Goal: Find specific page/section: Find specific page/section

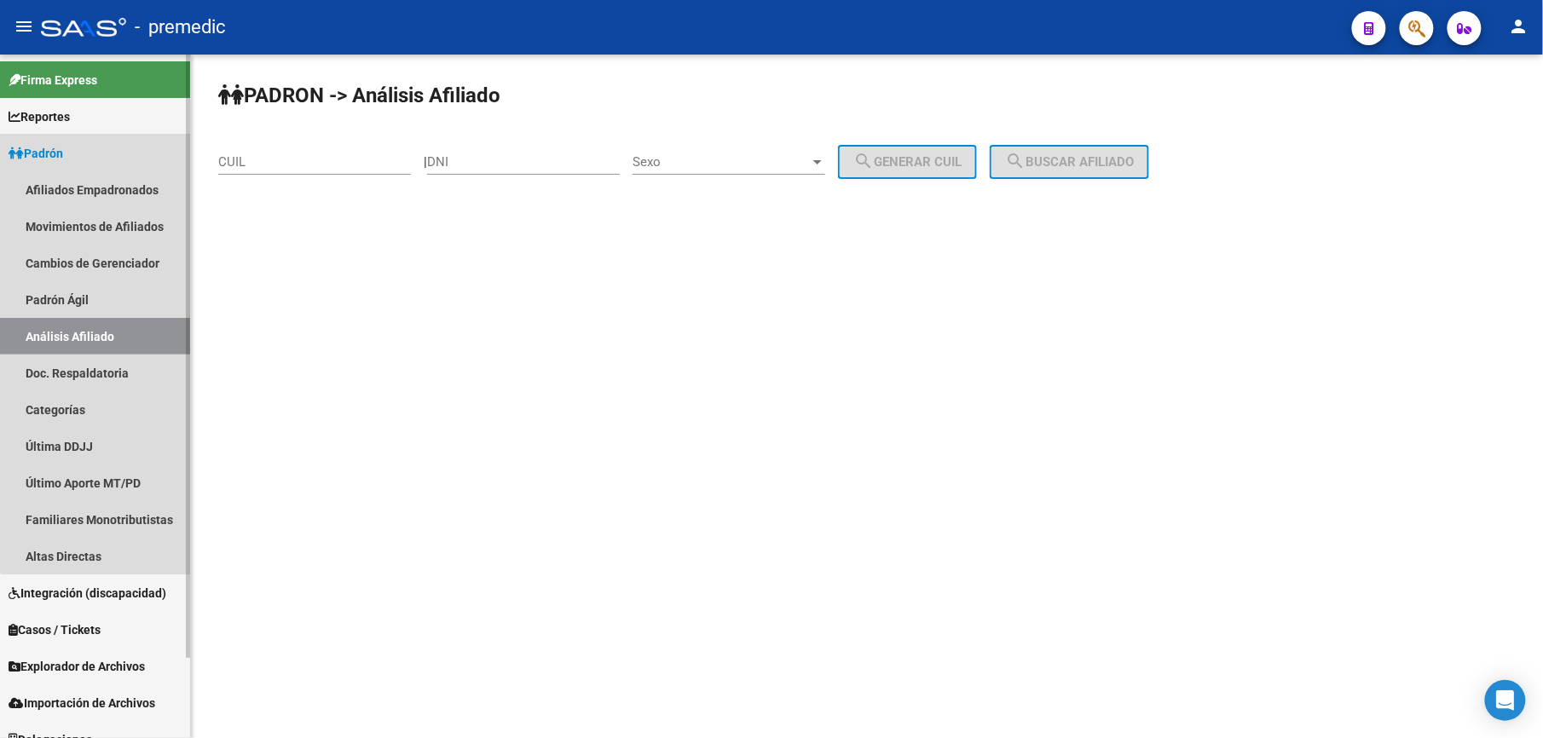
click at [147, 143] on link "Padrón" at bounding box center [95, 153] width 190 height 37
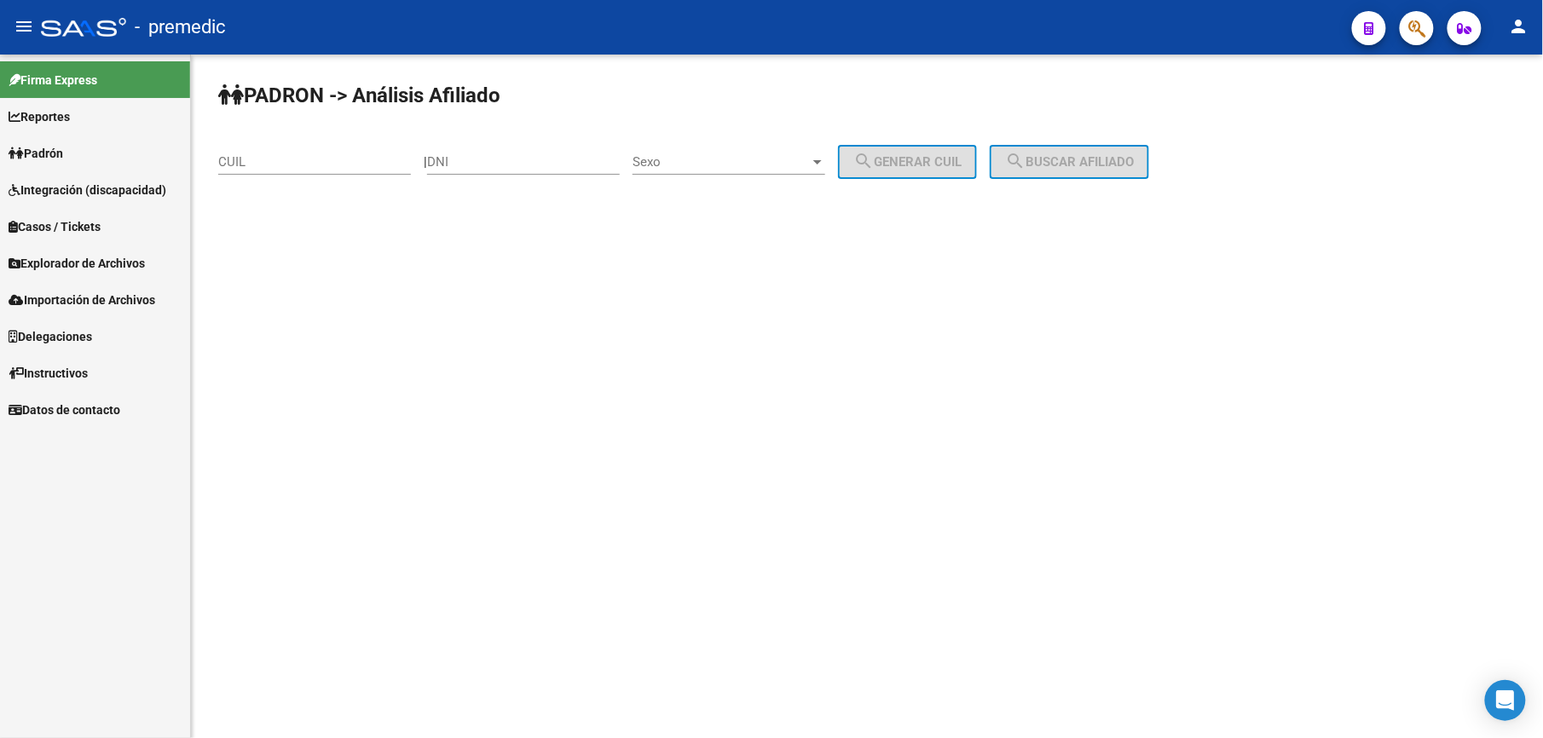
click at [155, 259] on link "Explorador de Archivos" at bounding box center [95, 263] width 190 height 37
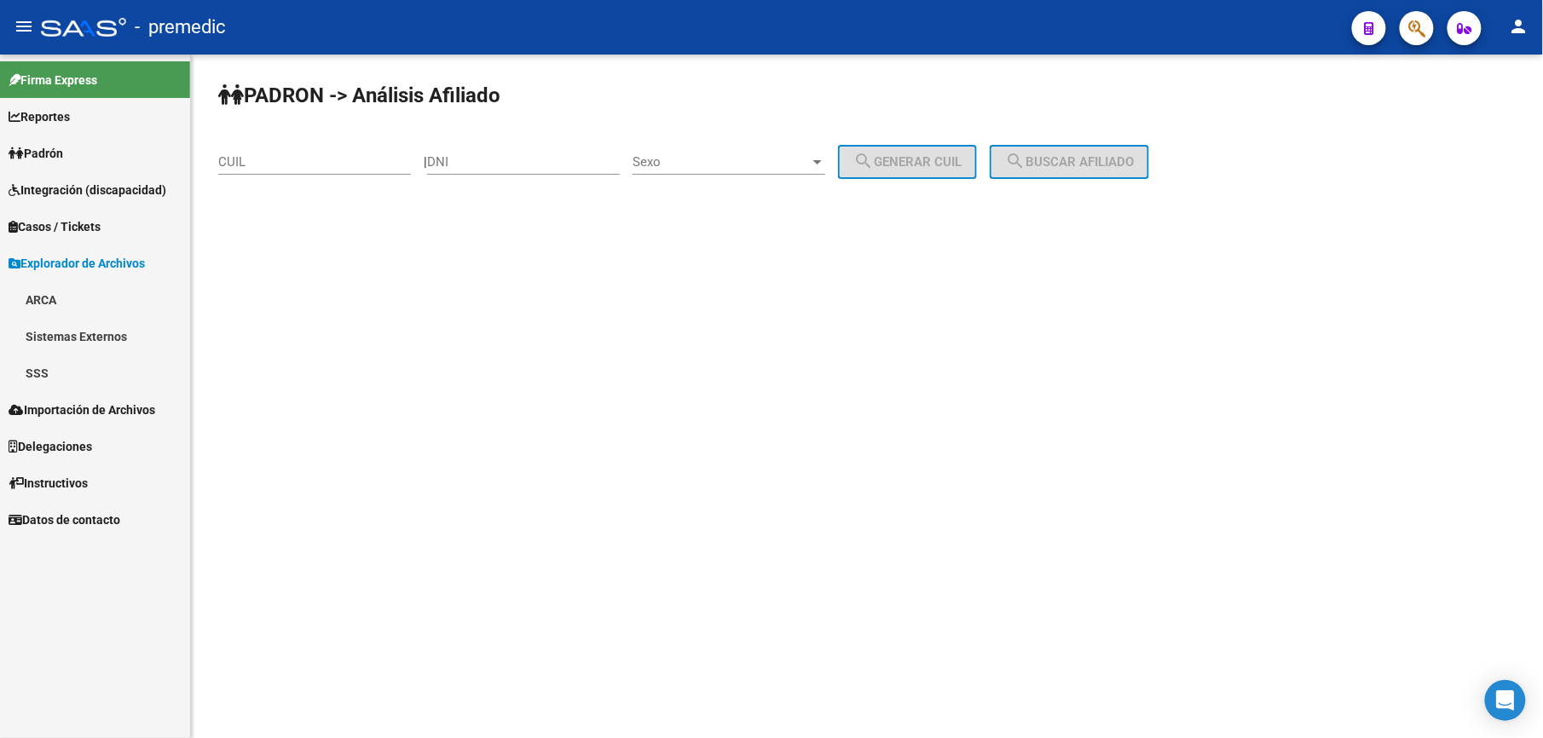
click at [155, 259] on link "Explorador de Archivos" at bounding box center [95, 263] width 190 height 37
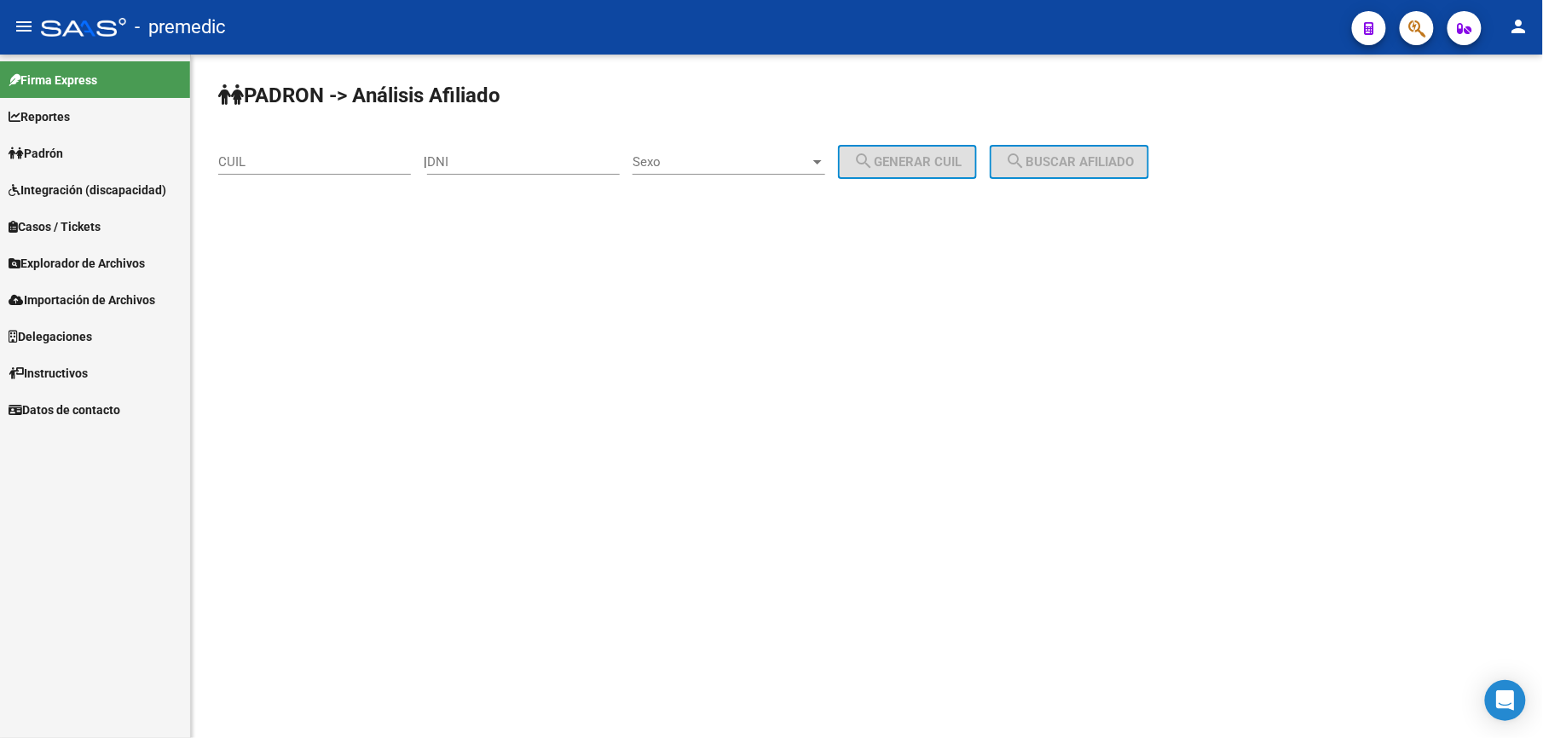
click at [155, 259] on link "Explorador de Archivos" at bounding box center [95, 263] width 190 height 37
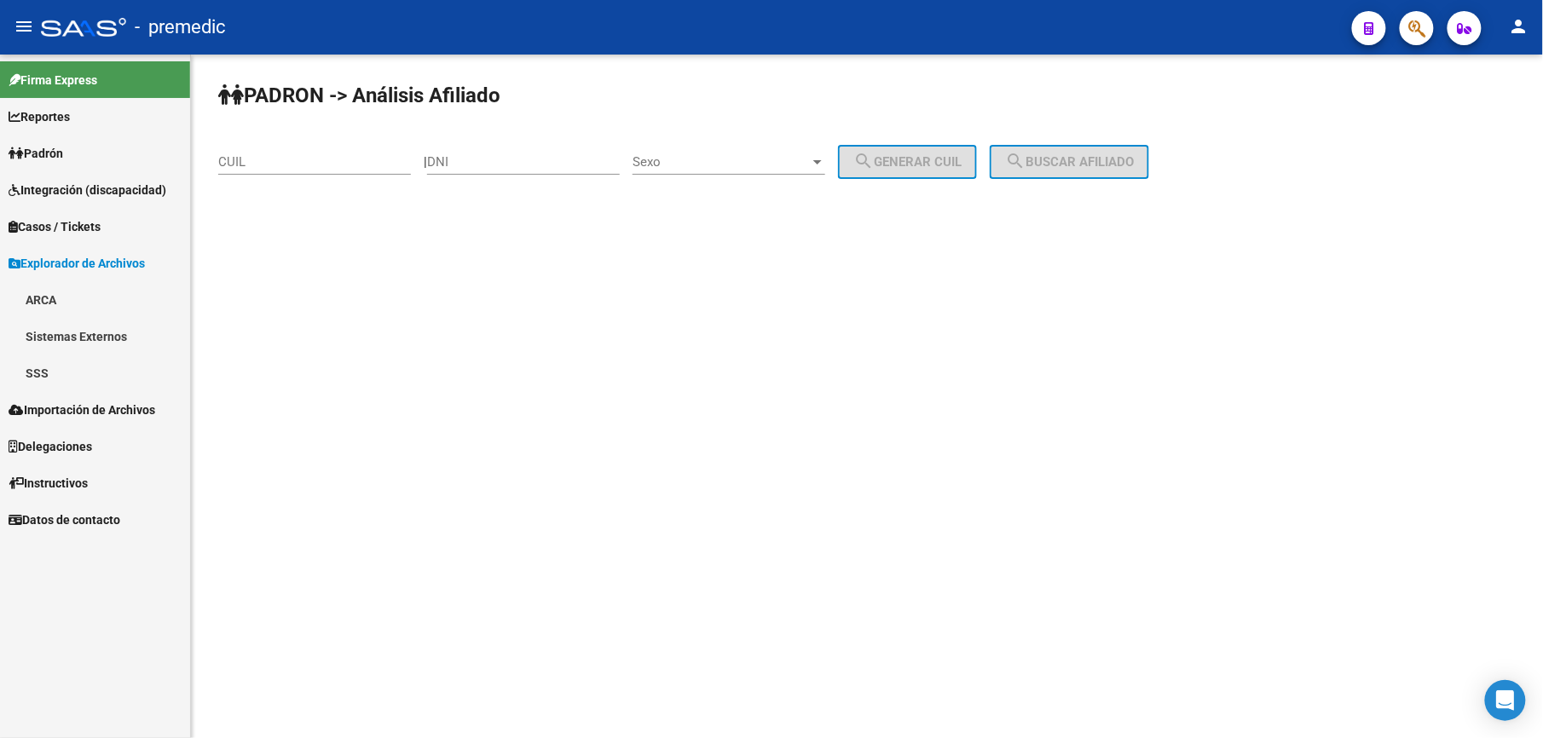
drag, startPoint x: 117, startPoint y: 382, endPoint x: 118, endPoint y: 396, distance: 13.7
click at [117, 383] on link "SSS" at bounding box center [95, 373] width 190 height 37
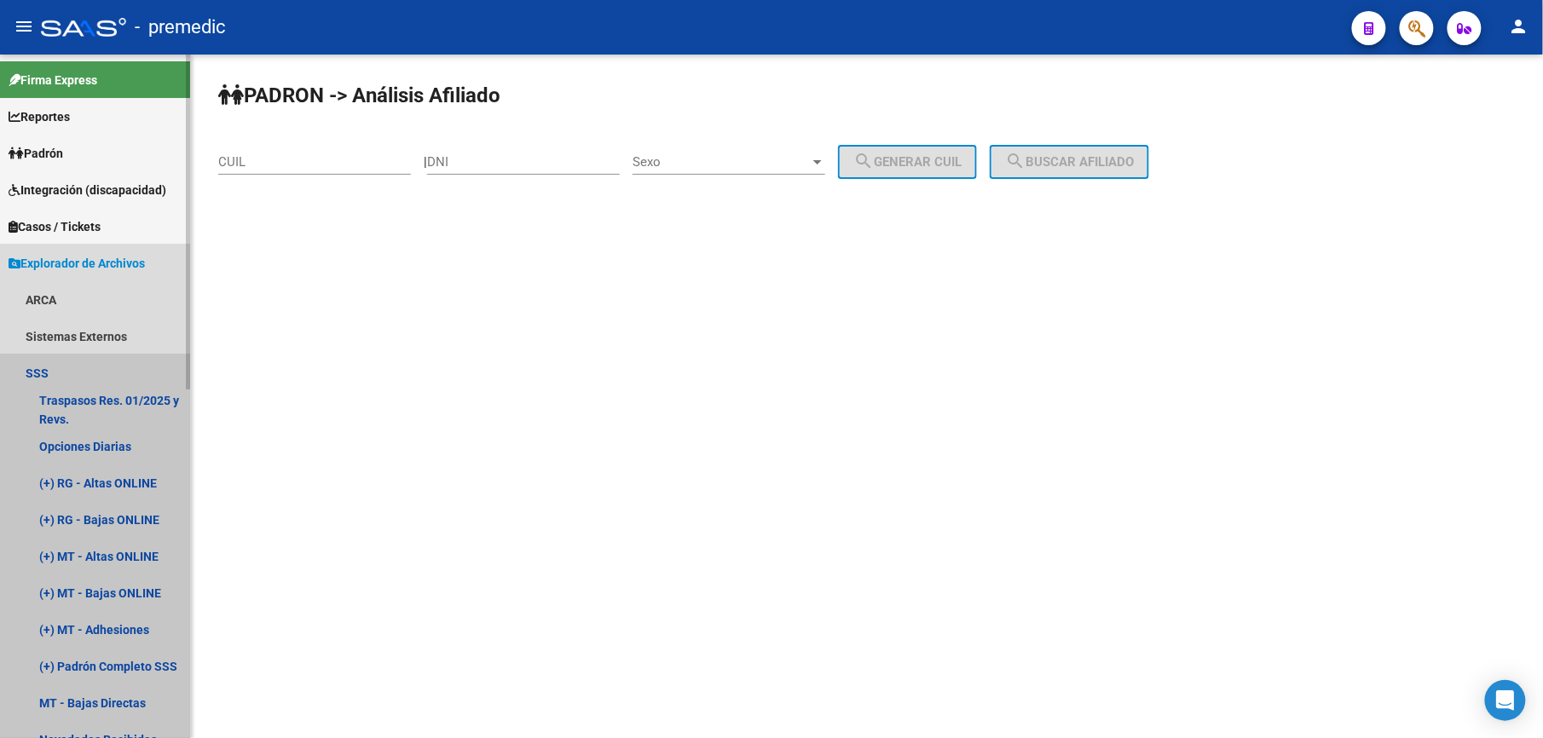
click at [84, 358] on link "SSS" at bounding box center [95, 373] width 190 height 37
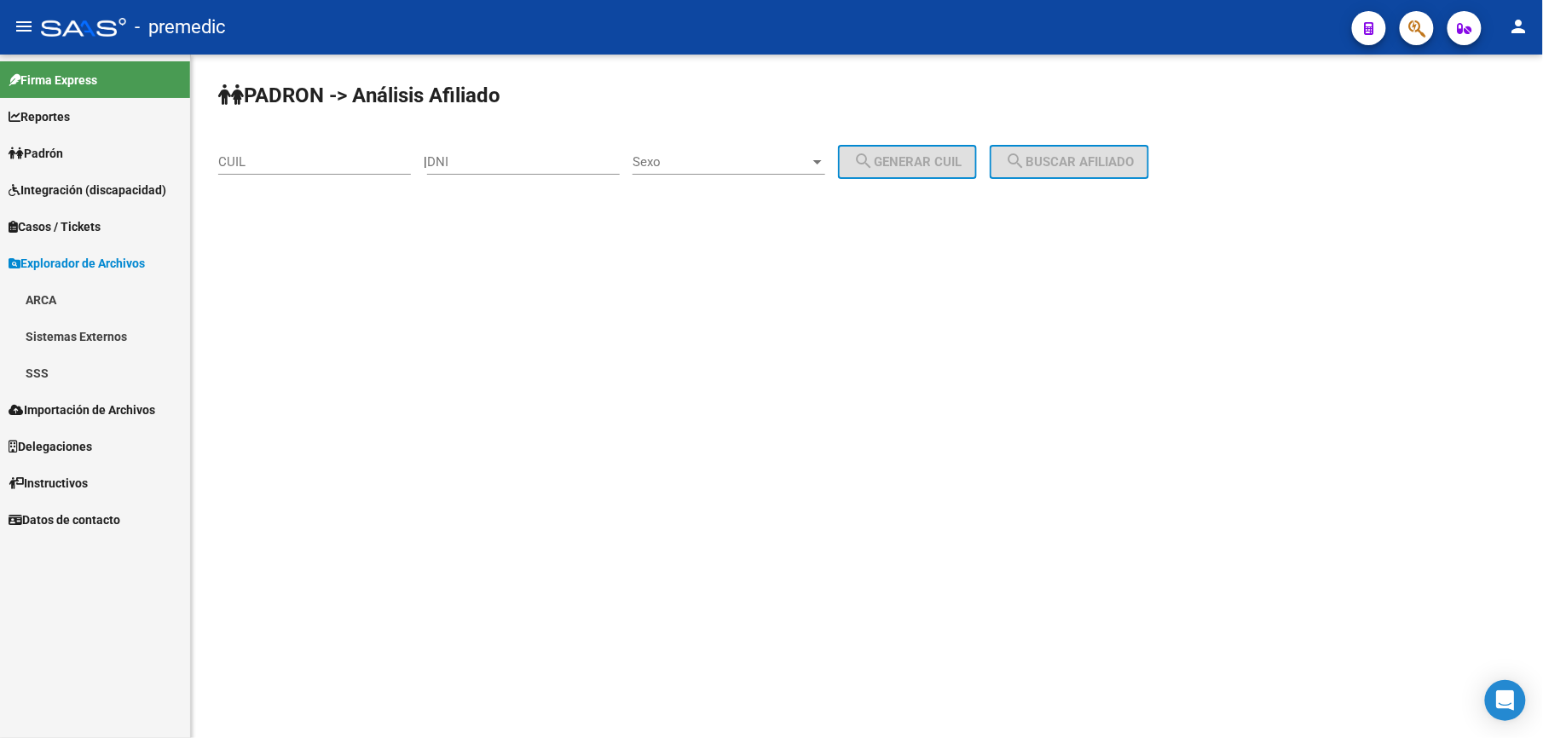
click at [103, 260] on span "Explorador de Archivos" at bounding box center [77, 263] width 136 height 19
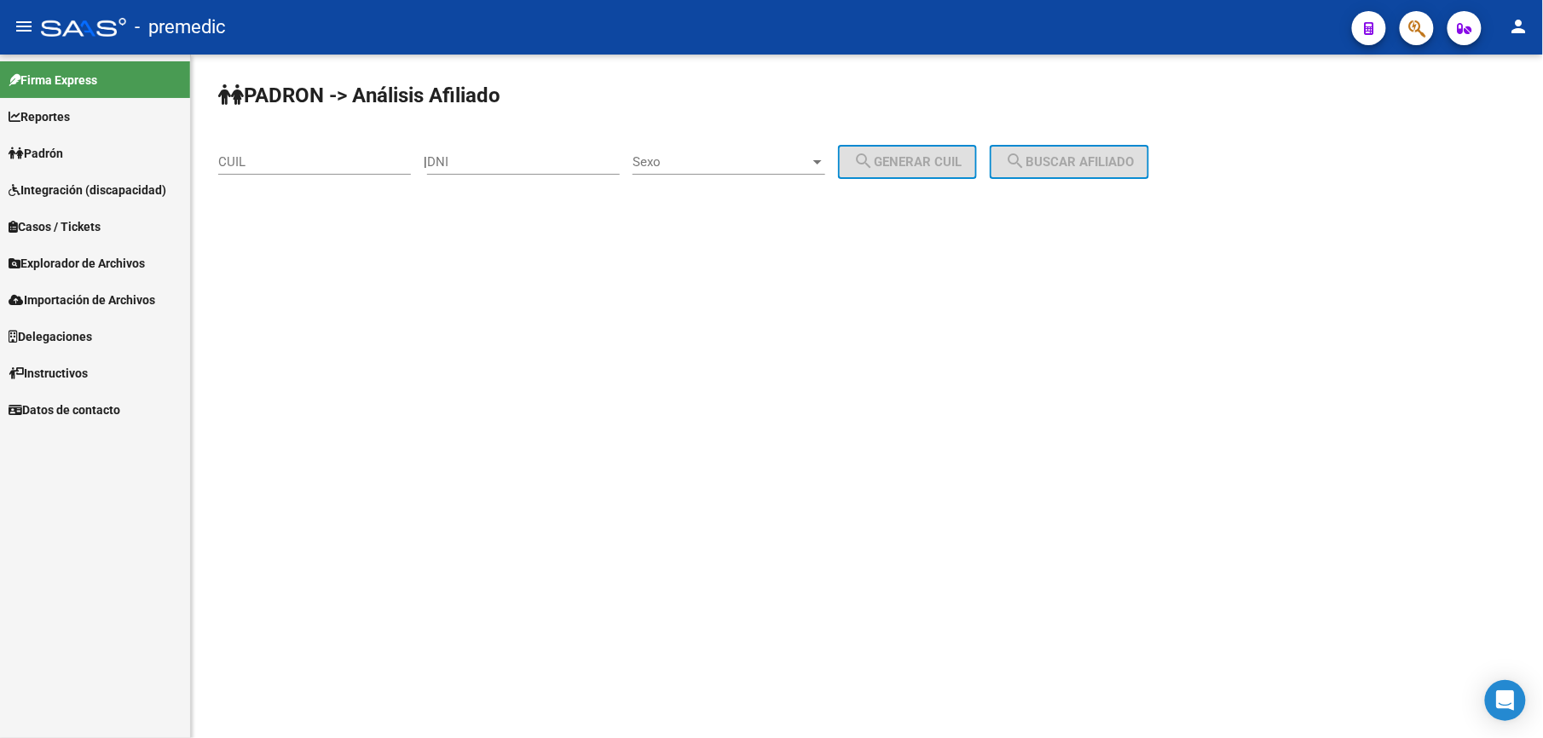
click at [114, 303] on span "Importación de Archivos" at bounding box center [82, 300] width 147 height 19
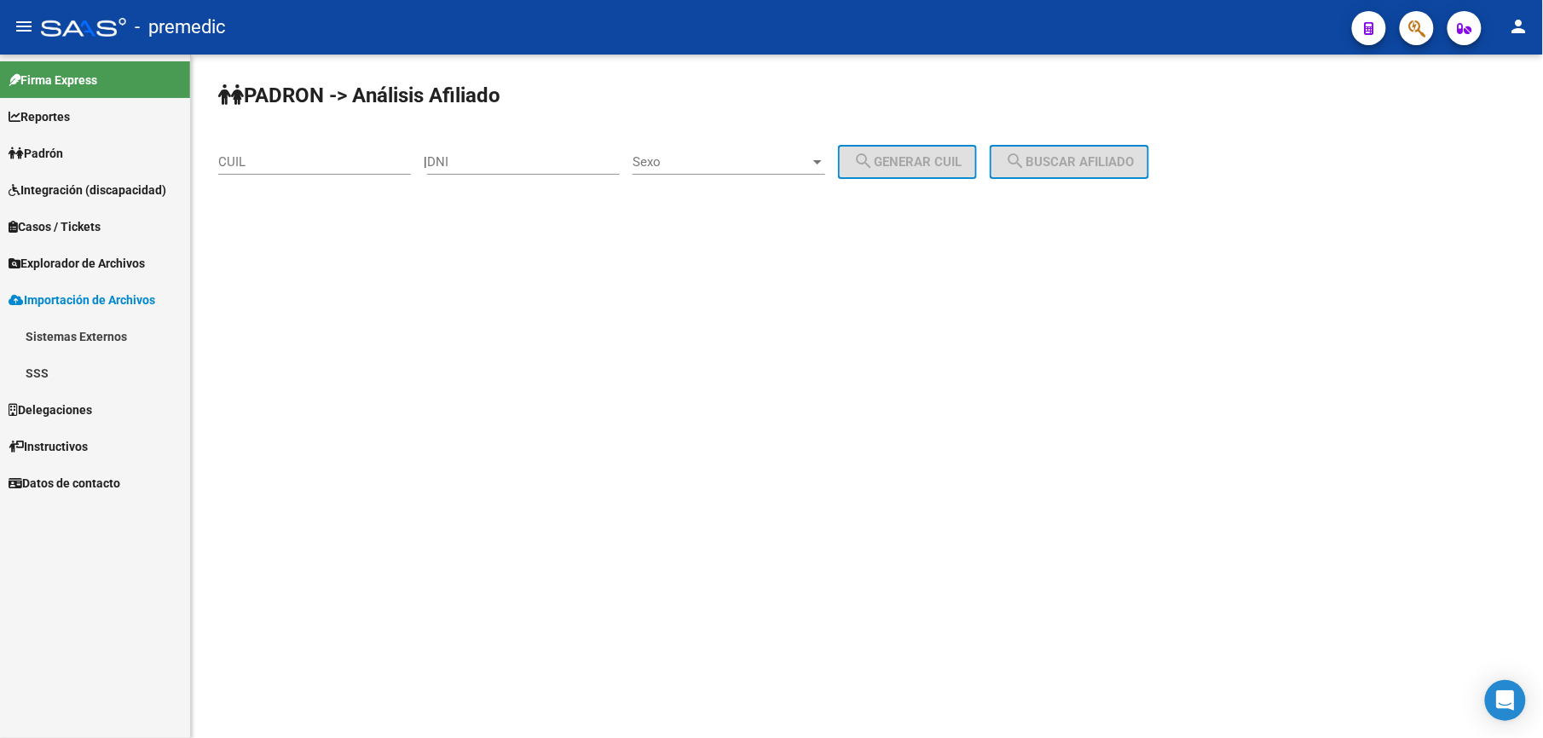
click at [102, 285] on link "Importación de Archivos" at bounding box center [95, 299] width 190 height 37
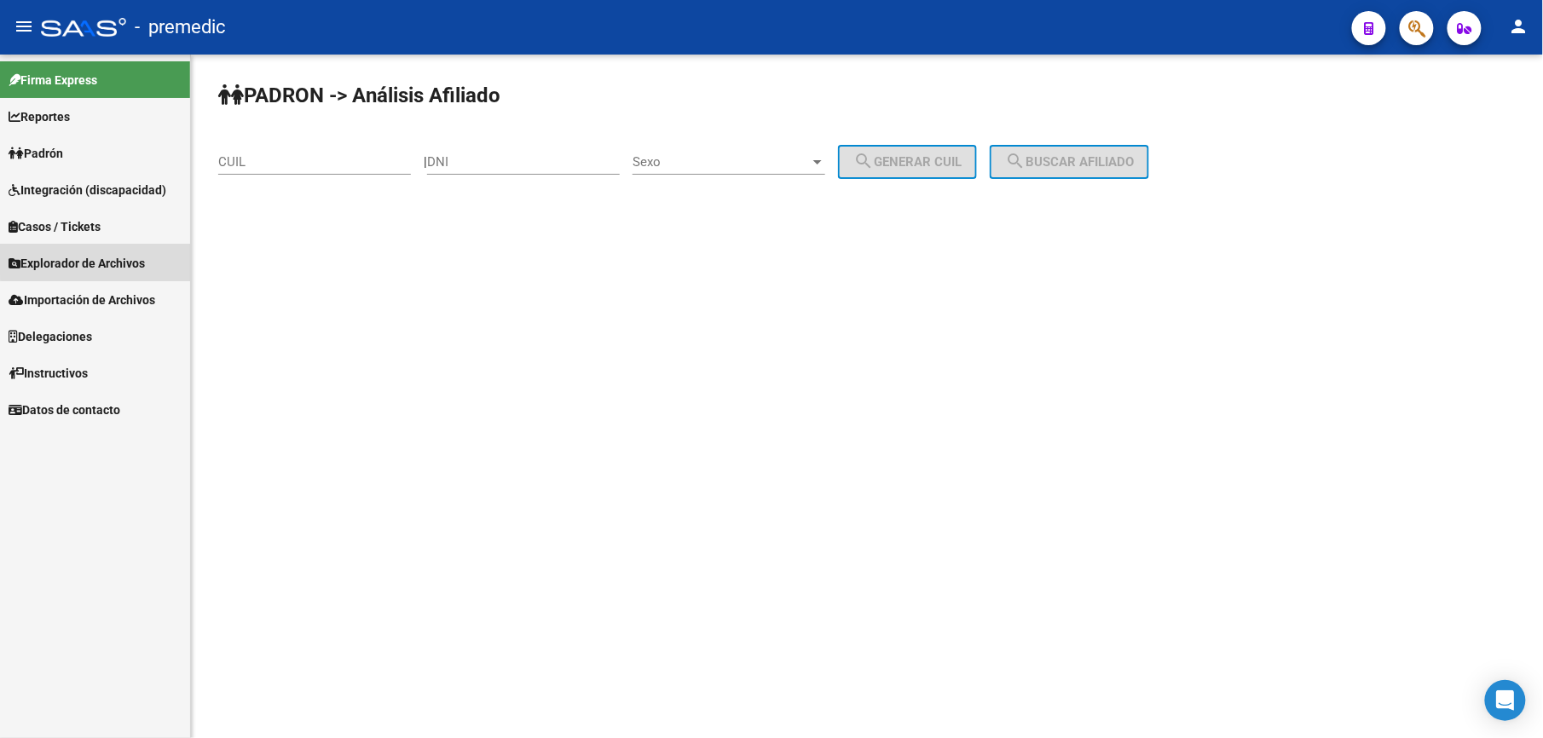
click at [113, 257] on span "Explorador de Archivos" at bounding box center [77, 263] width 136 height 19
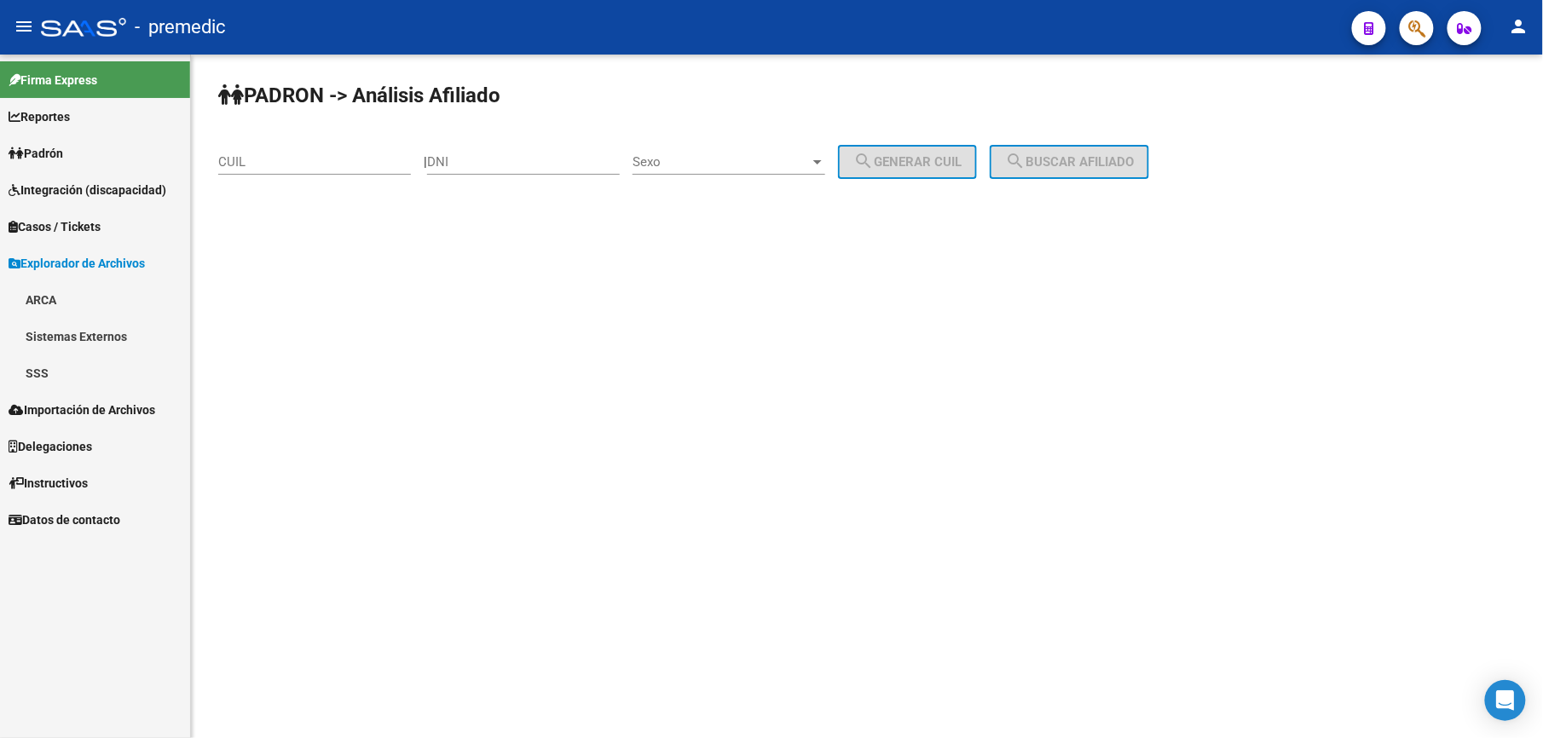
click at [113, 363] on link "SSS" at bounding box center [95, 373] width 190 height 37
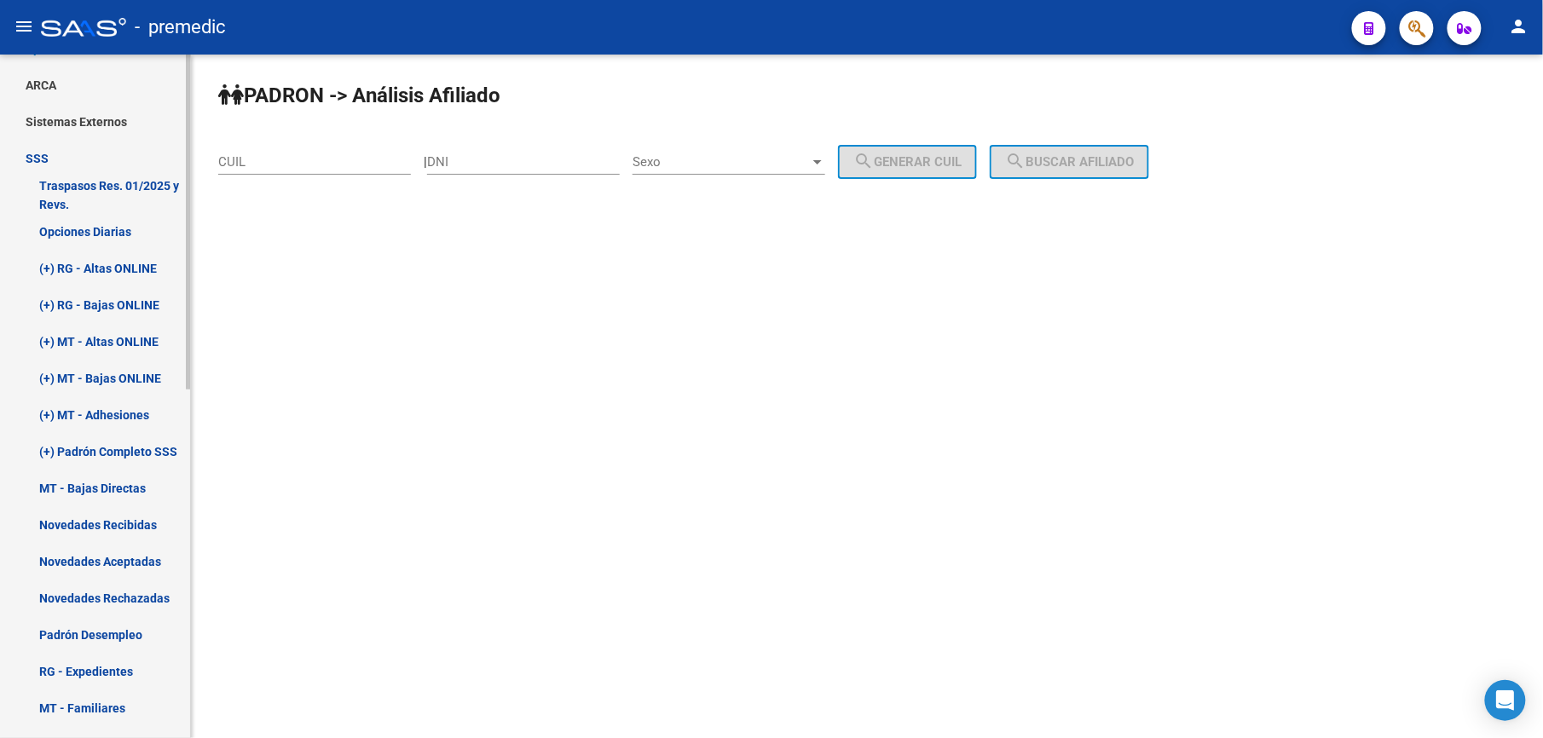
scroll to position [227, 0]
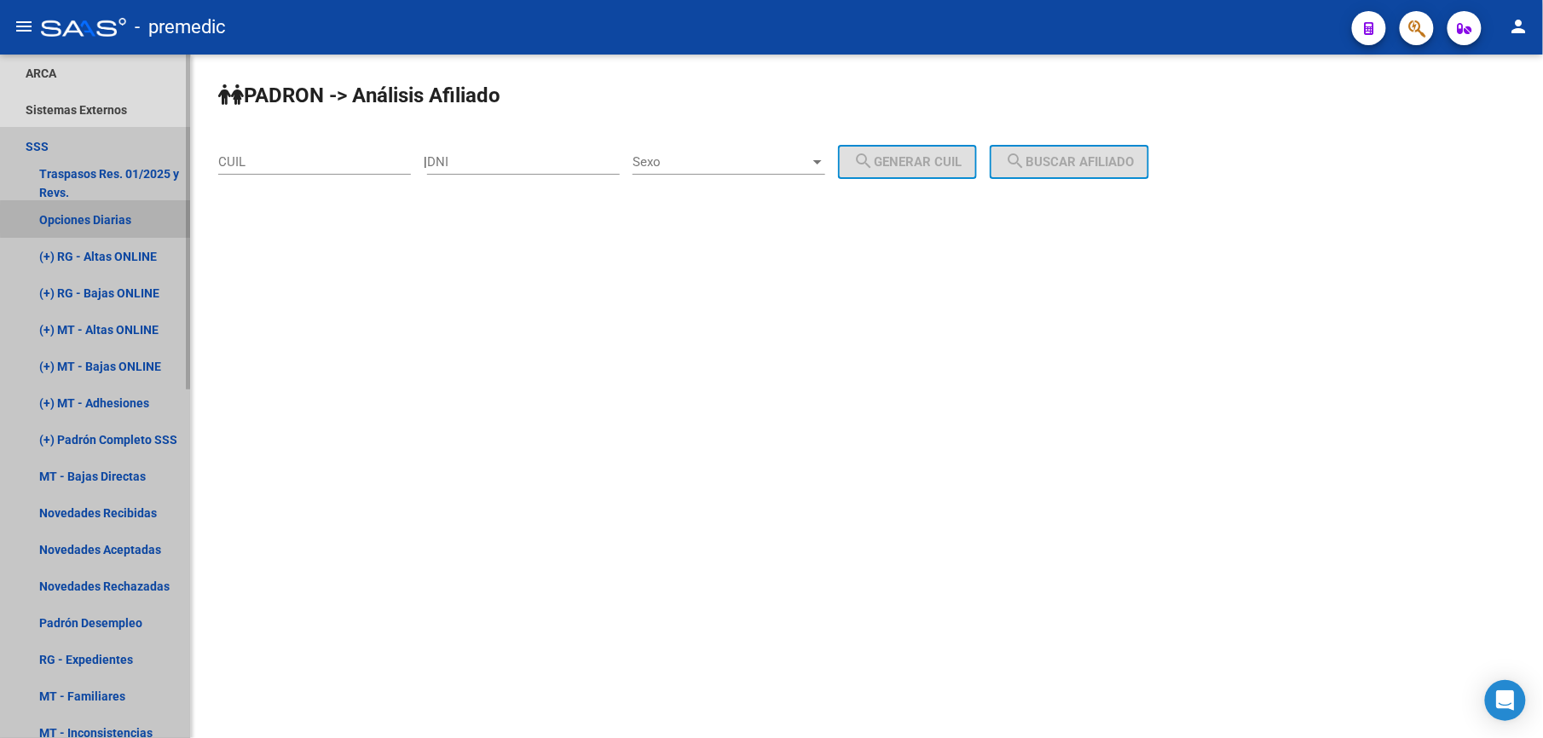
click at [127, 219] on link "Opciones Diarias" at bounding box center [95, 219] width 190 height 37
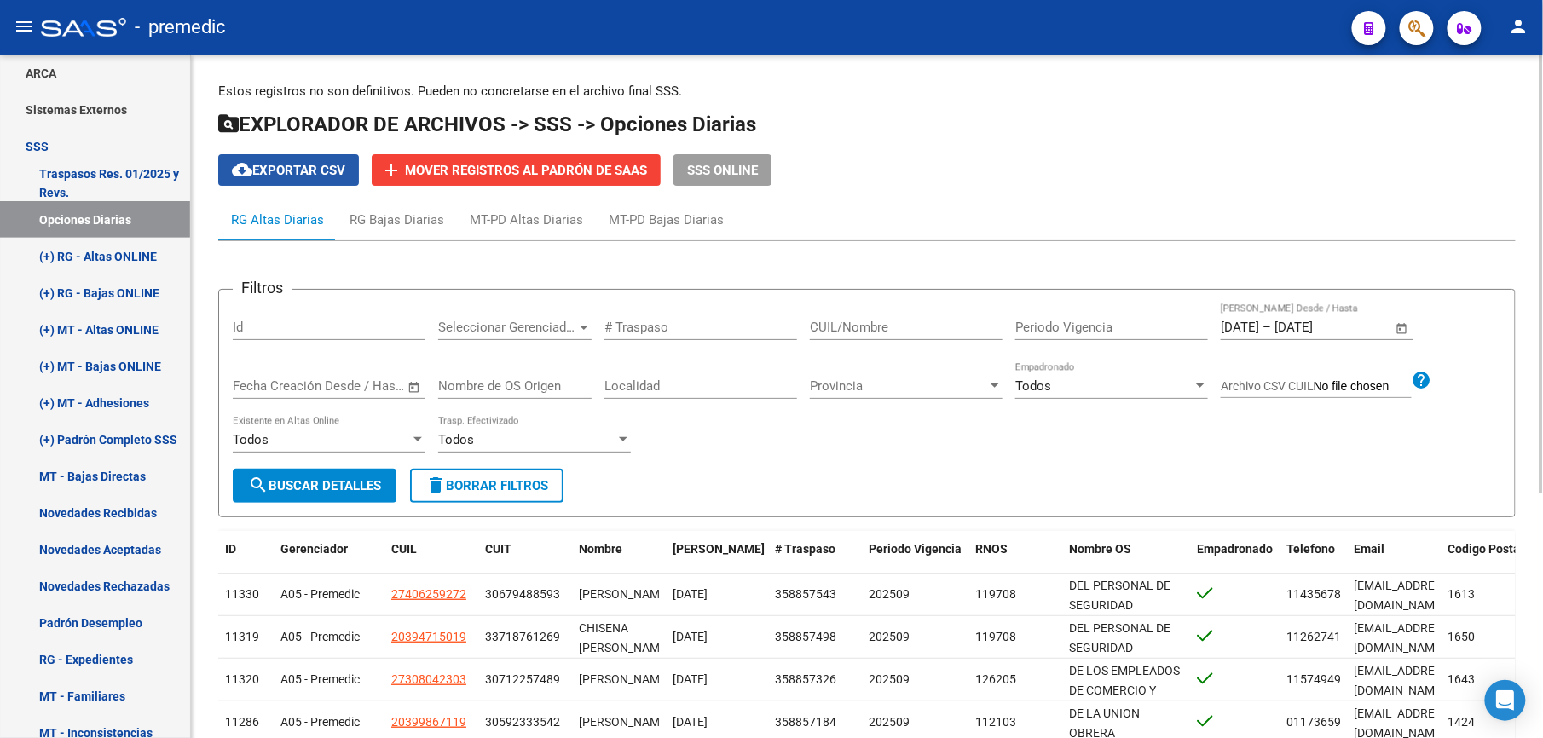
click at [273, 170] on span "cloud_download Exportar CSV" at bounding box center [288, 170] width 113 height 15
click at [881, 157] on div "cloud_download Exportar CSV add Mover registros al PADRÓN de SAAS SSS ONLINE" at bounding box center [866, 170] width 1297 height 32
click at [401, 226] on div "RG Bajas Diarias" at bounding box center [397, 220] width 95 height 19
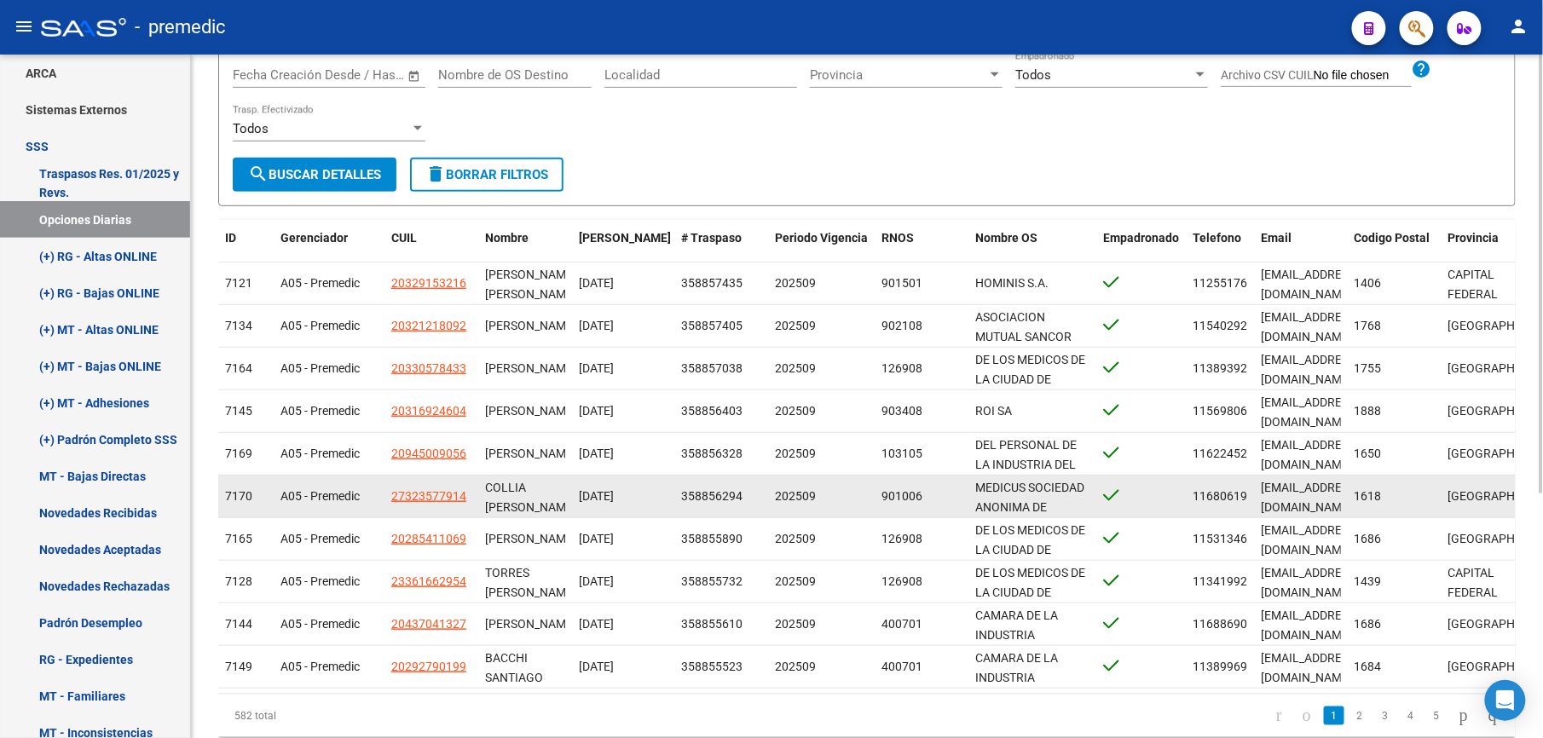
scroll to position [382, 0]
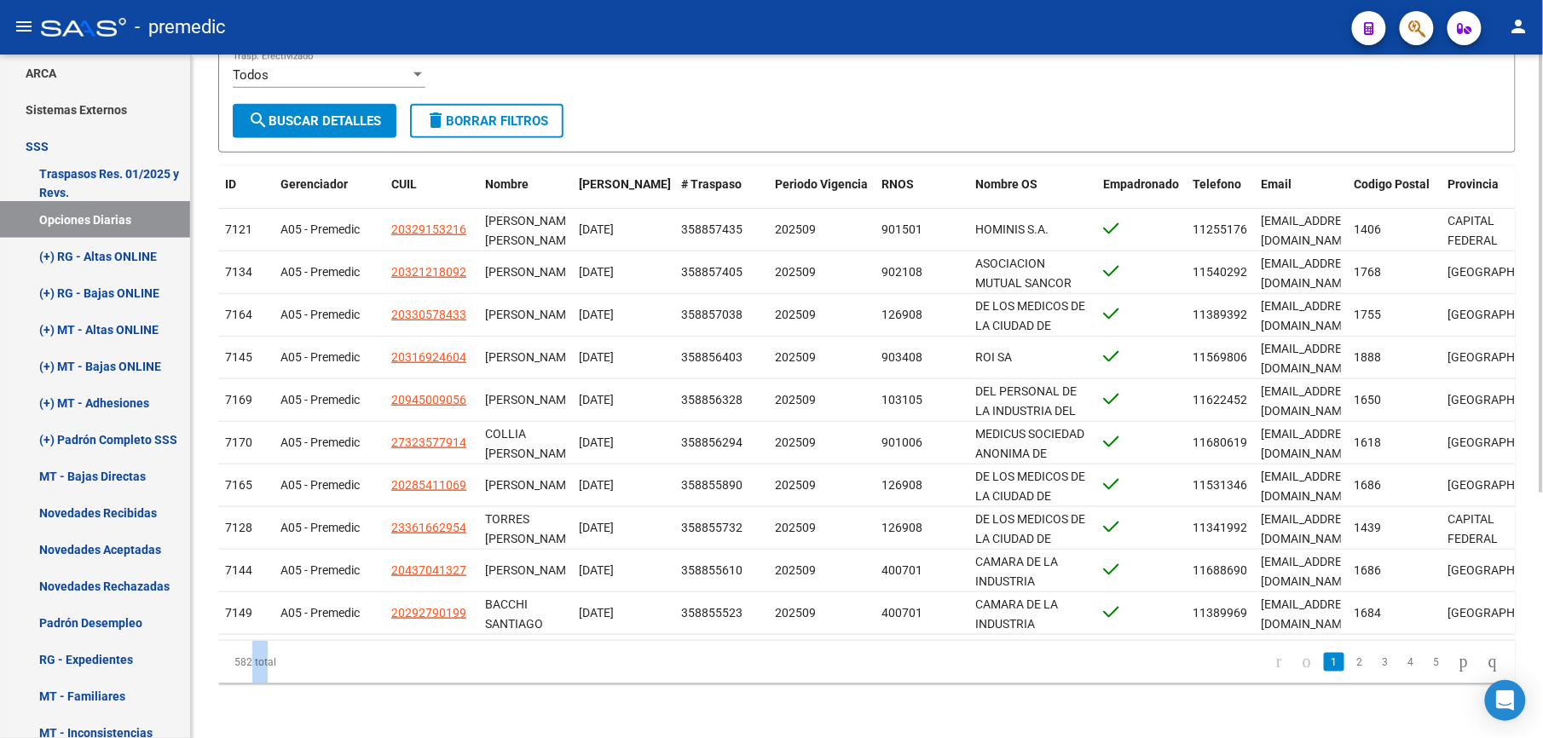
drag, startPoint x: 246, startPoint y: 662, endPoint x: 261, endPoint y: 670, distance: 17.2
click at [261, 670] on div "582 total" at bounding box center [346, 662] width 257 height 43
drag, startPoint x: 269, startPoint y: 669, endPoint x: 244, endPoint y: 662, distance: 26.5
click at [244, 662] on div "582 total" at bounding box center [346, 662] width 257 height 43
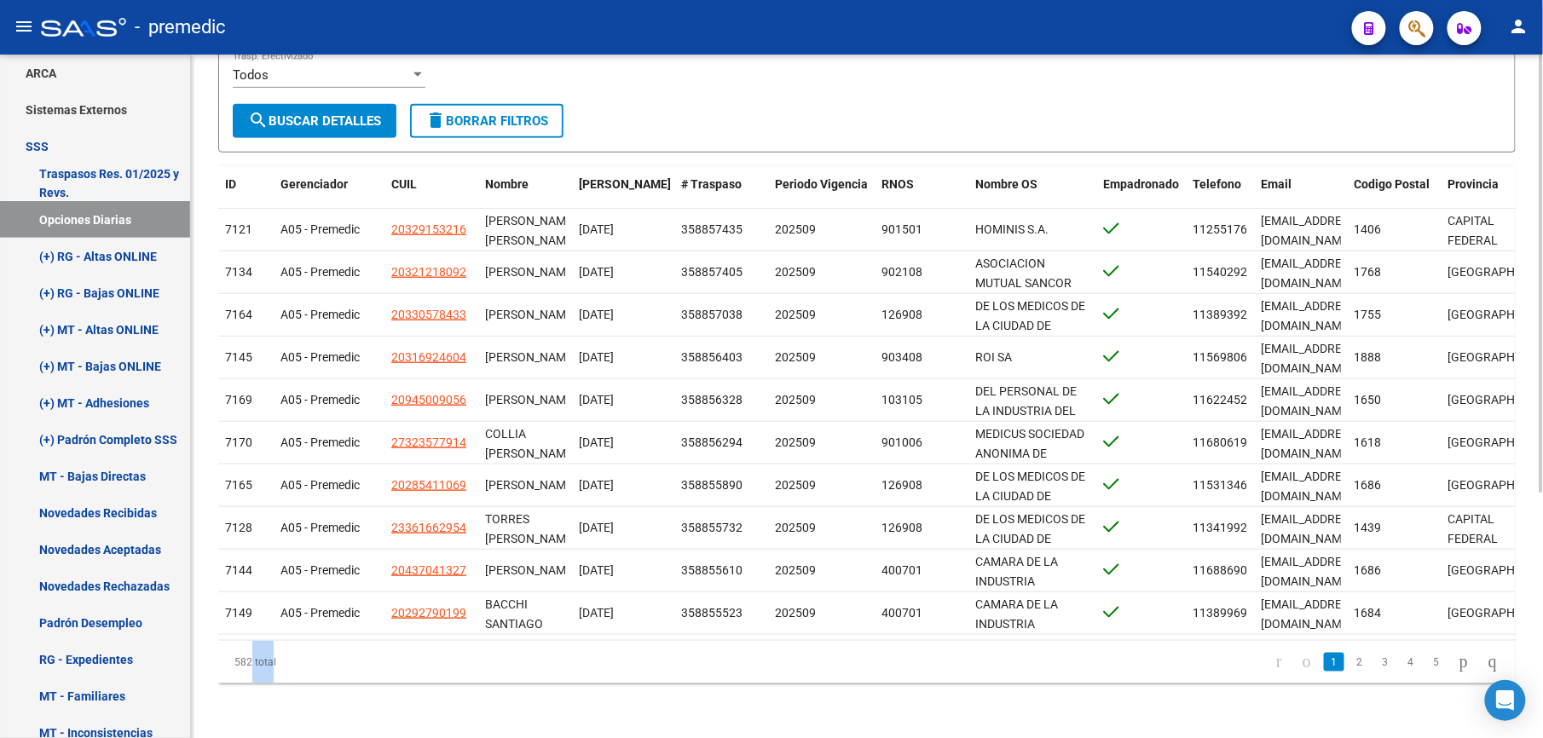
click at [244, 662] on div "582 total" at bounding box center [346, 662] width 257 height 43
drag, startPoint x: 244, startPoint y: 662, endPoint x: 269, endPoint y: 673, distance: 27.5
click at [269, 673] on div "582 total" at bounding box center [346, 662] width 257 height 43
drag, startPoint x: 257, startPoint y: 670, endPoint x: 247, endPoint y: 667, distance: 10.0
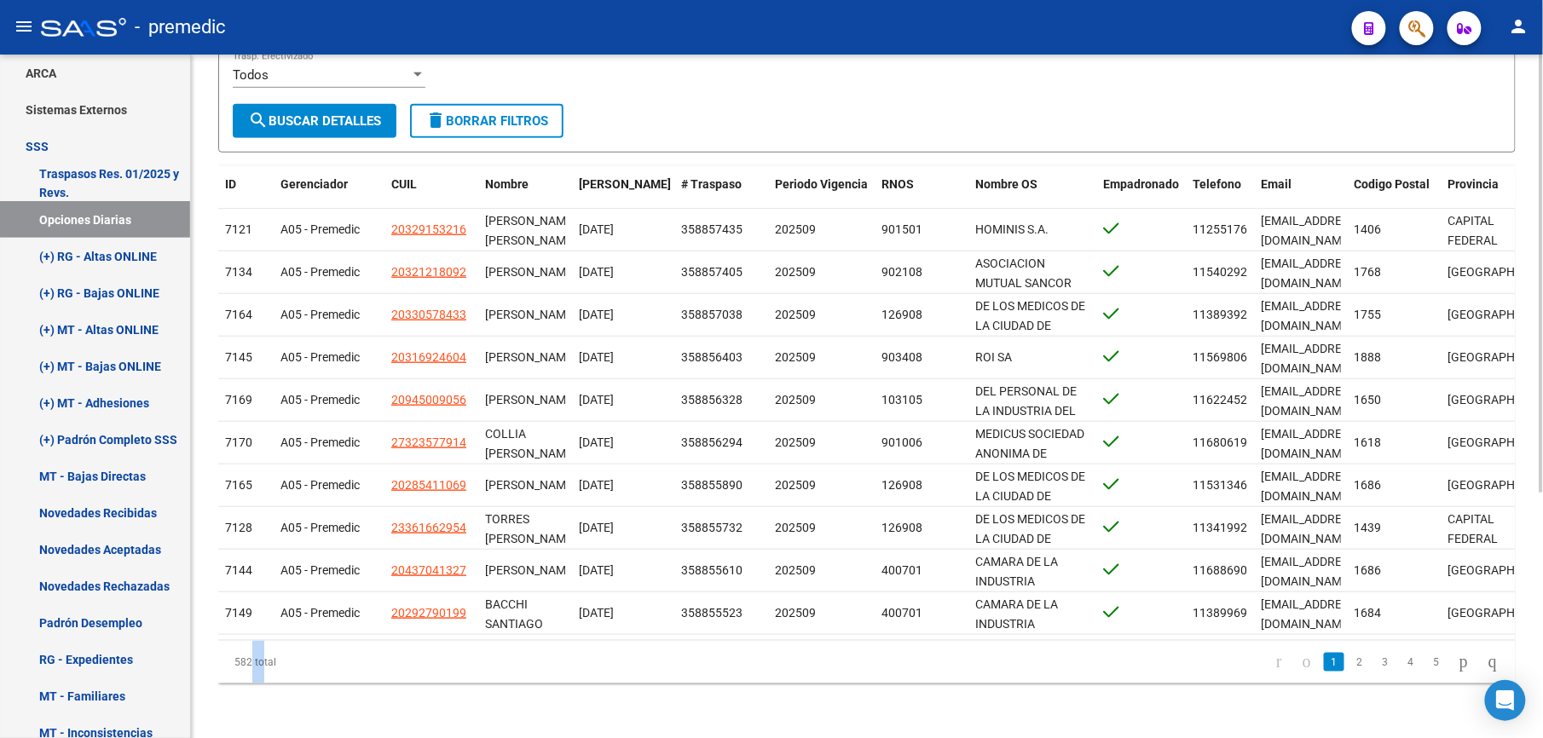
click at [247, 667] on div "582 total" at bounding box center [346, 662] width 257 height 43
click at [247, 665] on div "582 total" at bounding box center [346, 662] width 257 height 43
drag, startPoint x: 267, startPoint y: 672, endPoint x: 240, endPoint y: 667, distance: 26.9
click at [240, 667] on div "582 total" at bounding box center [346, 662] width 257 height 43
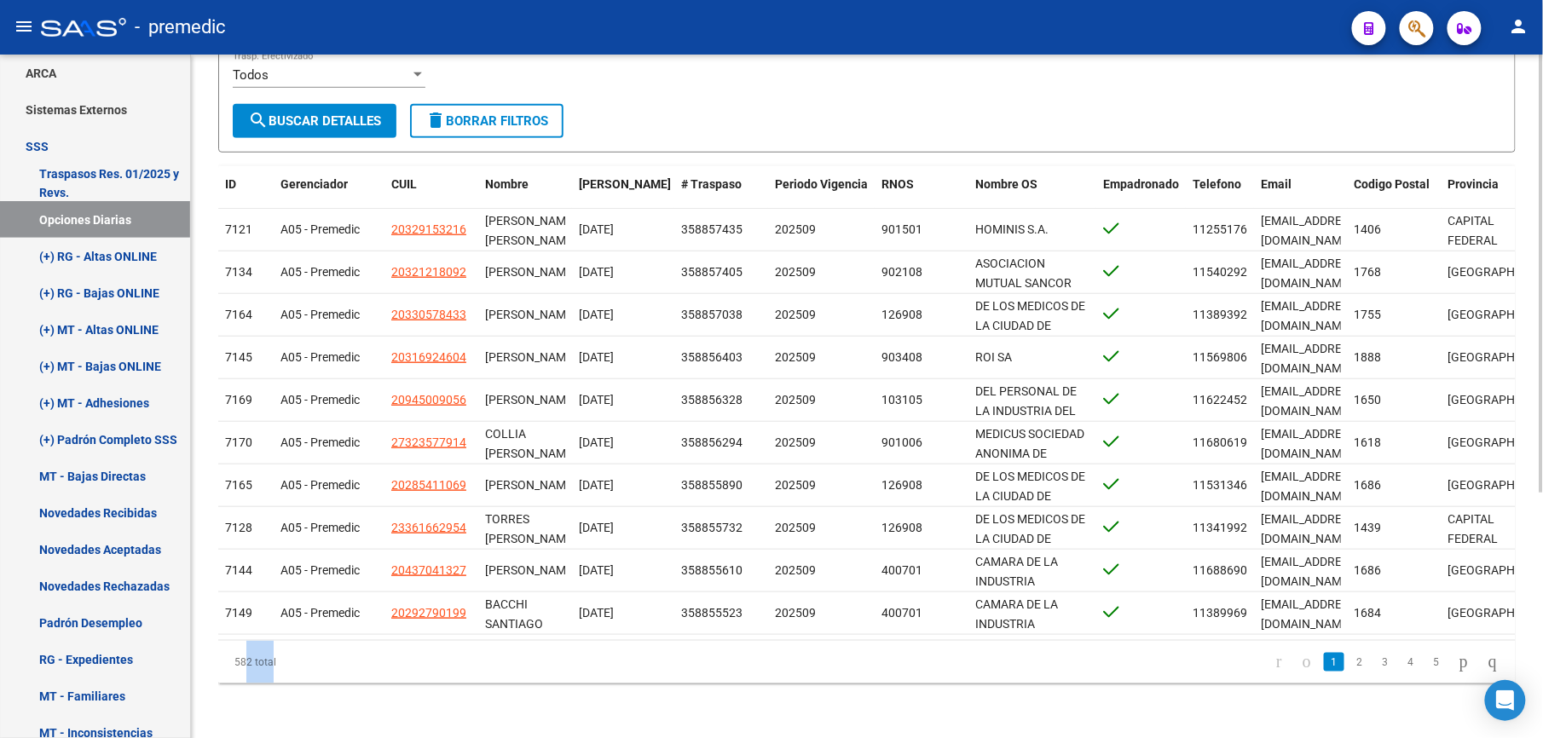
drag, startPoint x: 240, startPoint y: 667, endPoint x: 252, endPoint y: 668, distance: 12.1
click at [240, 667] on div "582 total" at bounding box center [346, 662] width 257 height 43
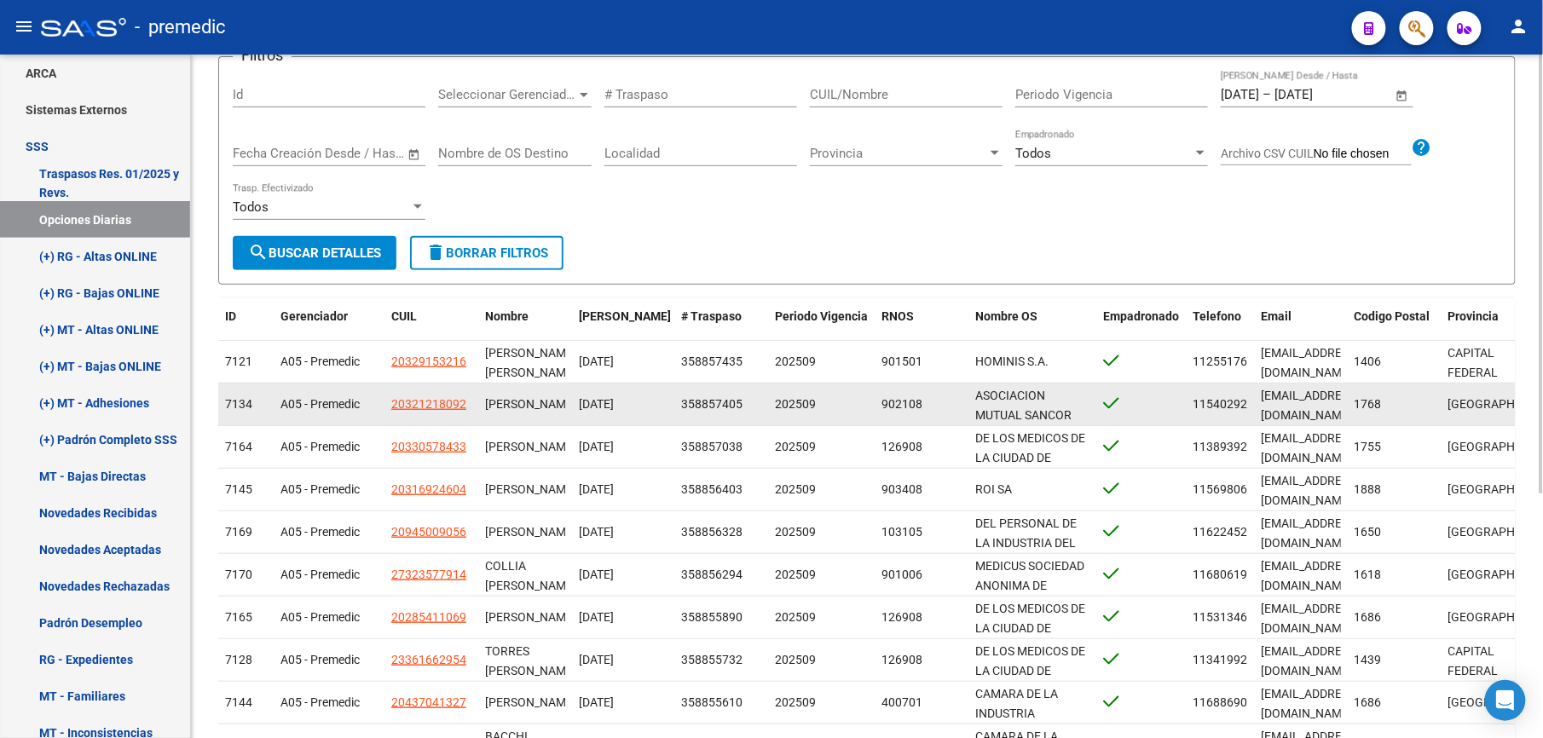
scroll to position [0, 0]
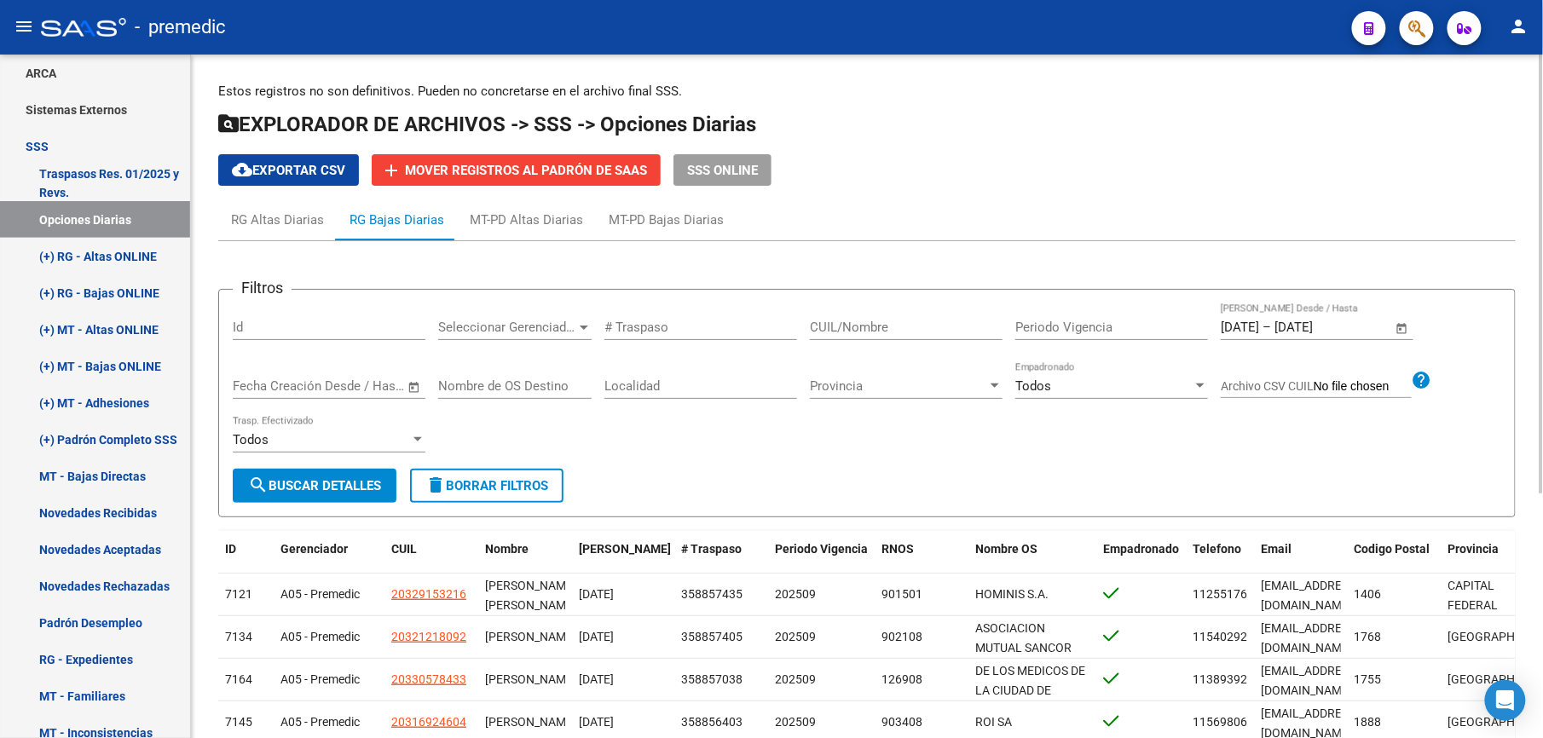
click at [1396, 327] on span "Open calendar" at bounding box center [1402, 328] width 41 height 41
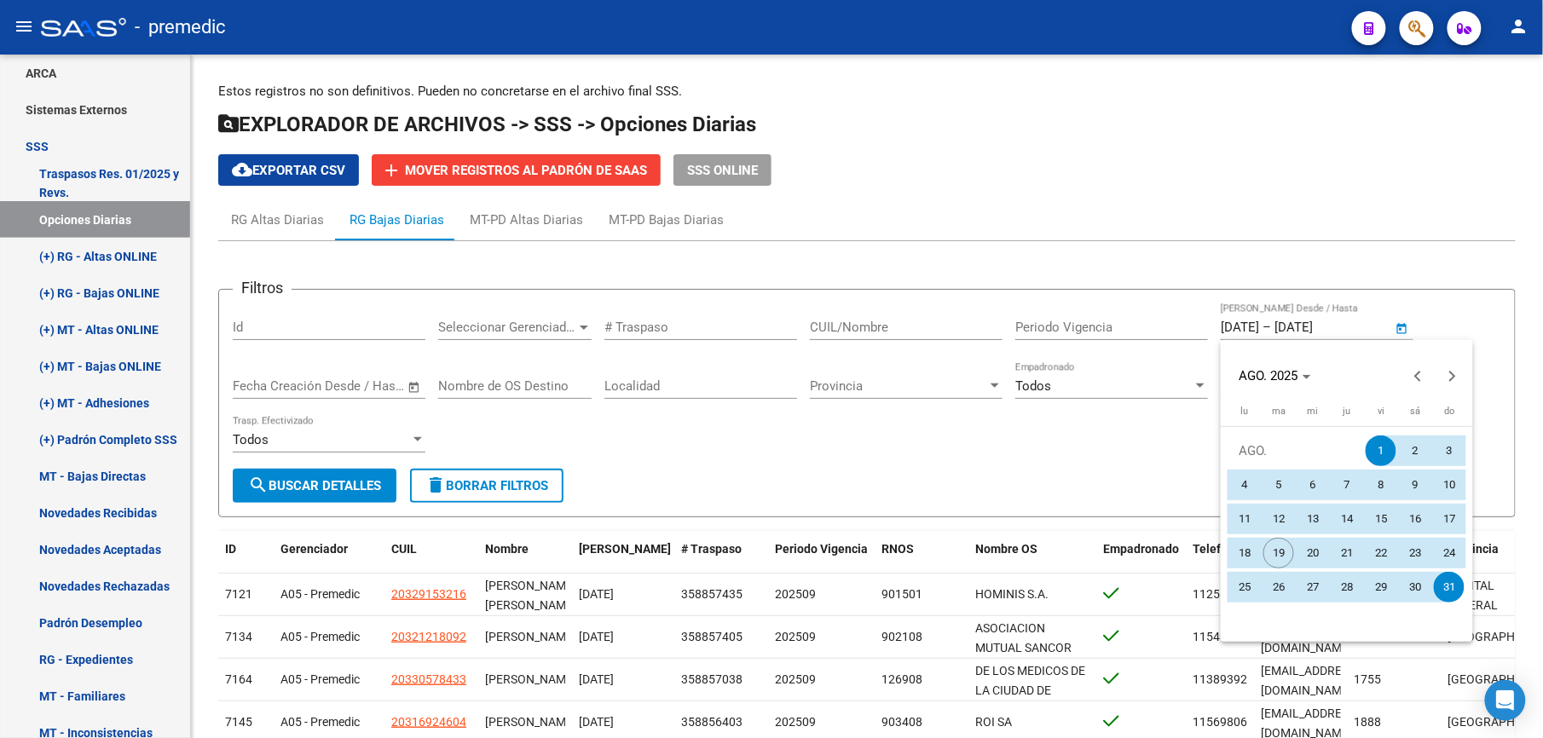
click at [1277, 559] on span "19" at bounding box center [1278, 553] width 31 height 31
type input "[DATE]"
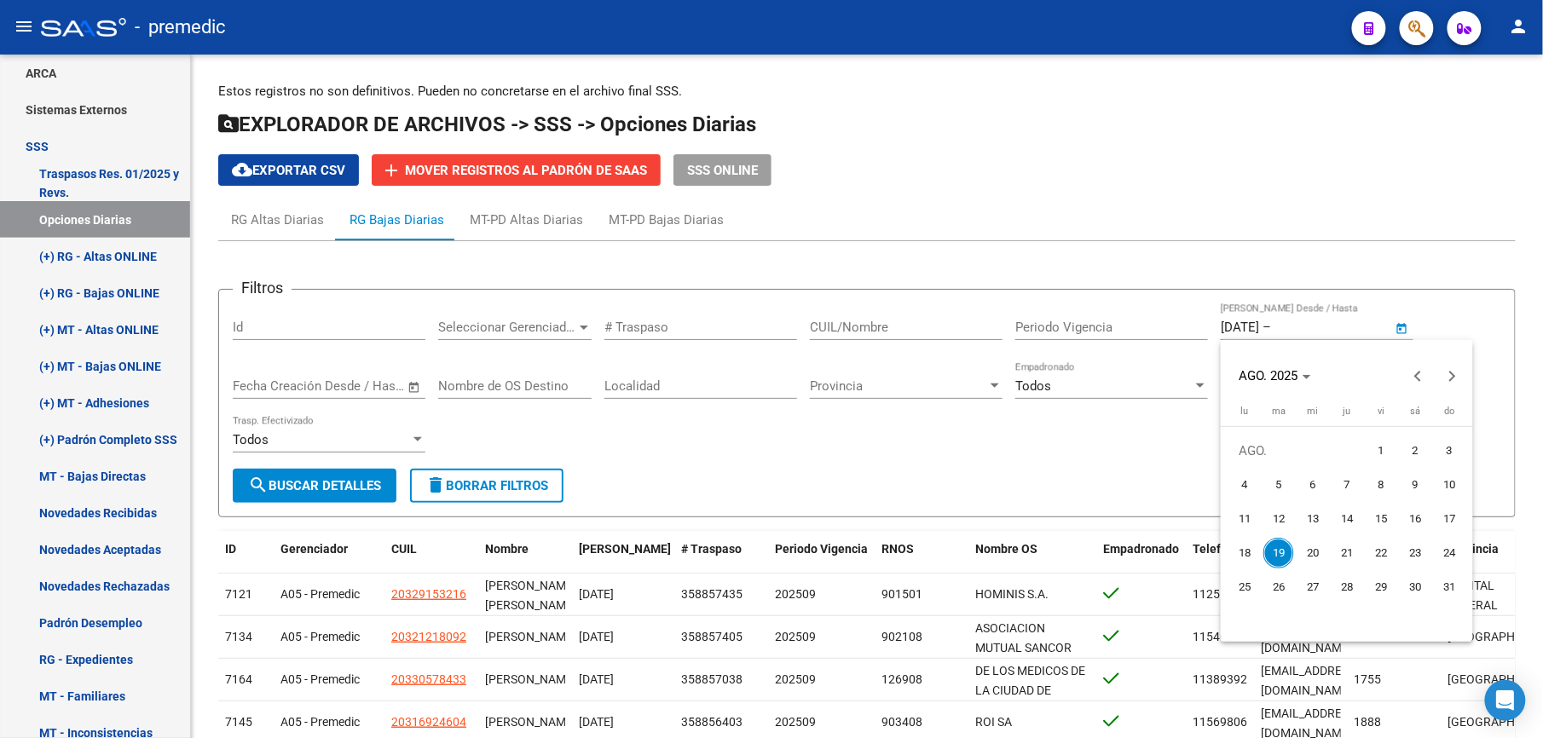
click at [1239, 550] on span "18" at bounding box center [1244, 553] width 31 height 31
type input "[DATE]"
click at [1239, 550] on span "18" at bounding box center [1244, 553] width 31 height 31
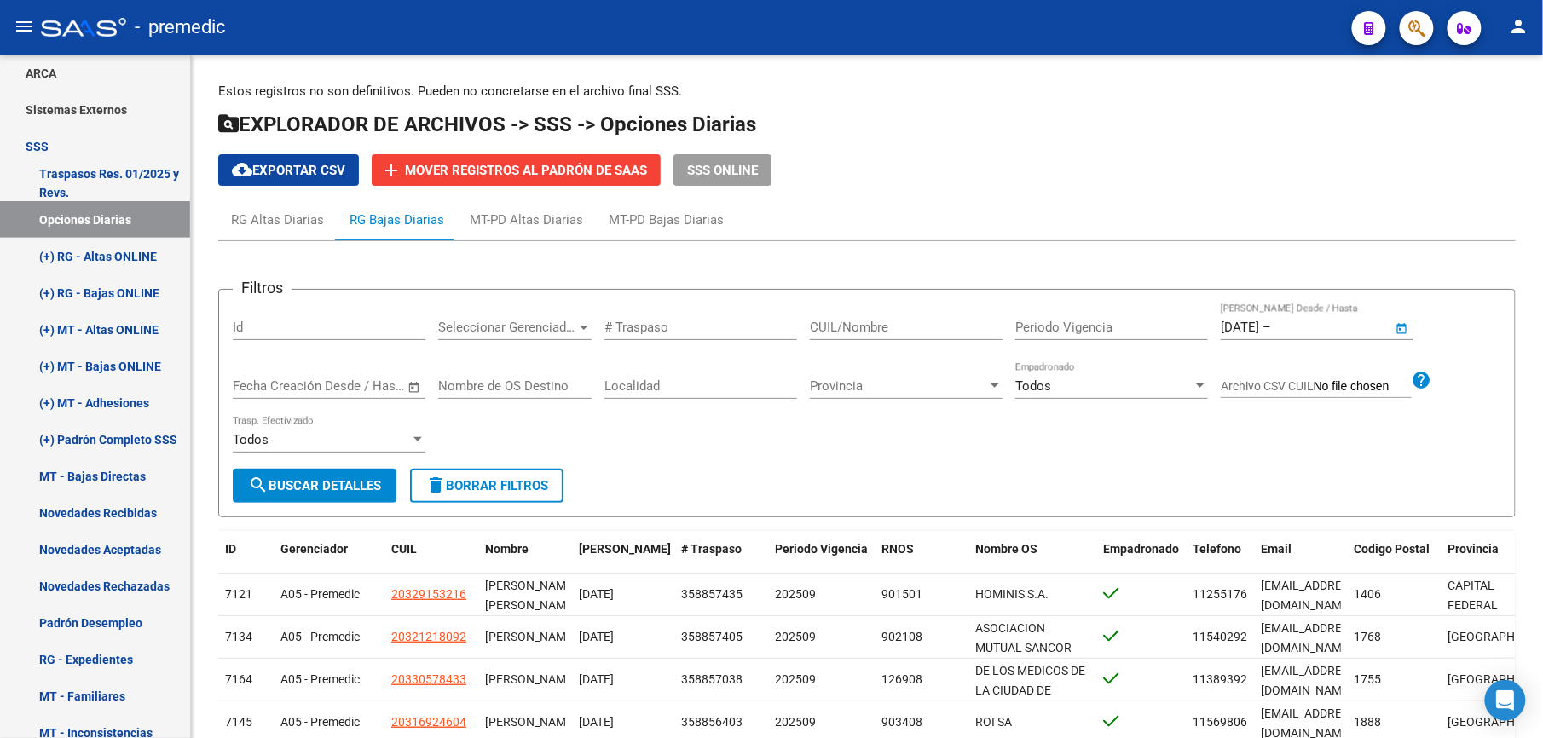
type input "[DATE]"
click at [315, 465] on div "Todos Trasp. Efectivizado" at bounding box center [329, 442] width 193 height 53
click at [318, 486] on span "search Buscar Detalles" at bounding box center [314, 485] width 133 height 15
click at [1403, 331] on span "Open calendar" at bounding box center [1402, 328] width 41 height 41
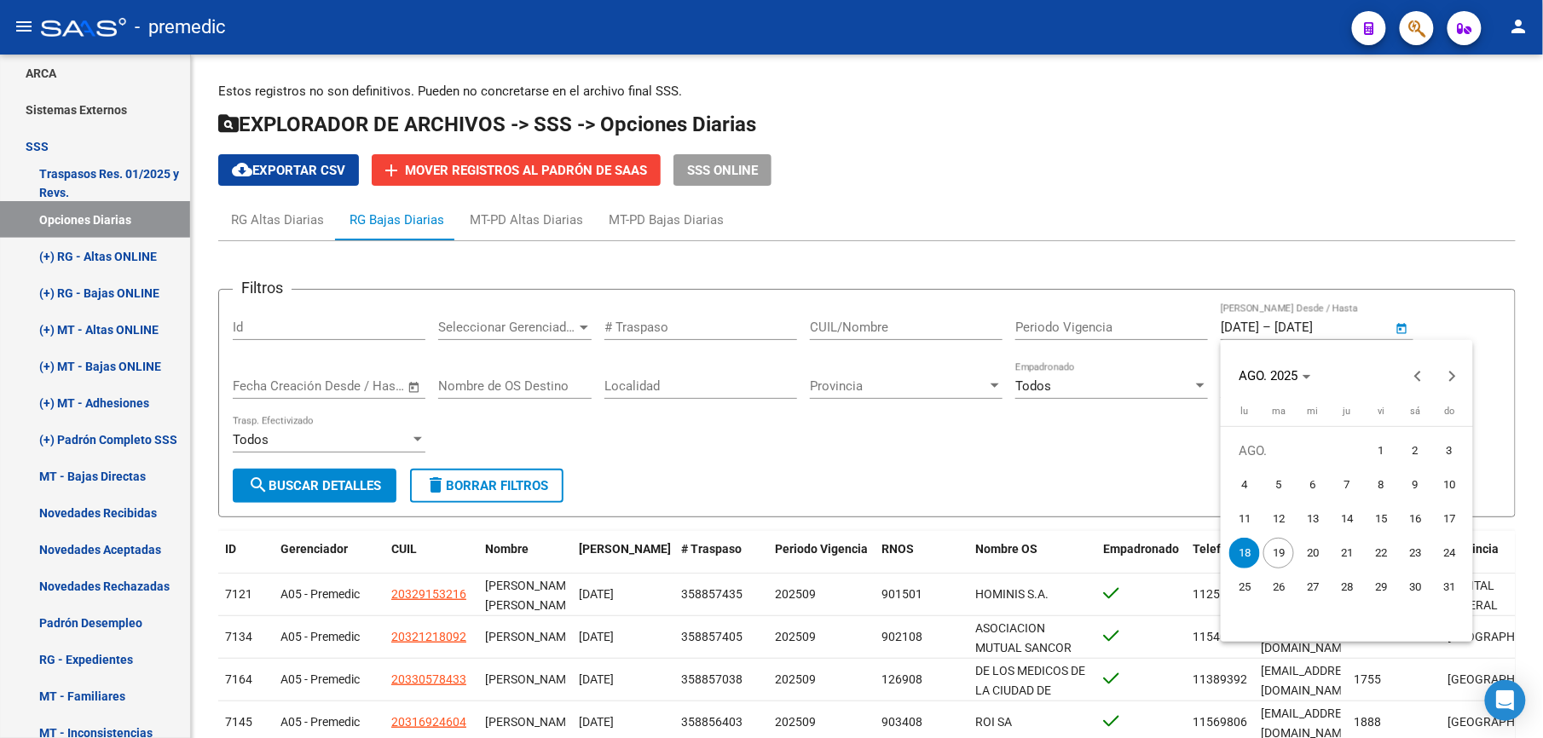
drag, startPoint x: 1014, startPoint y: 474, endPoint x: 655, endPoint y: 451, distance: 359.6
click at [1011, 475] on div at bounding box center [771, 369] width 1543 height 738
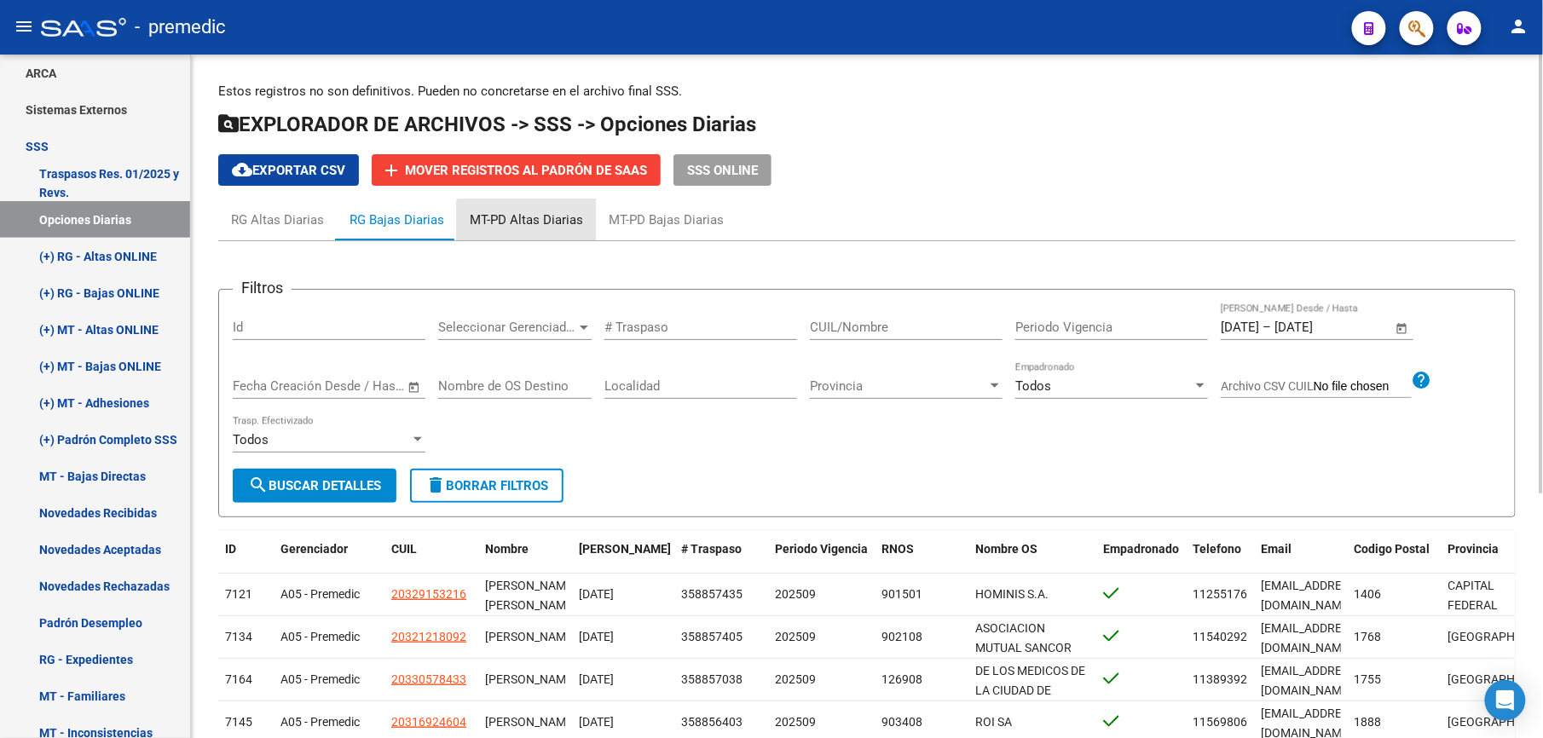
click at [529, 229] on div "MT-PD Altas Diarias" at bounding box center [526, 219] width 139 height 41
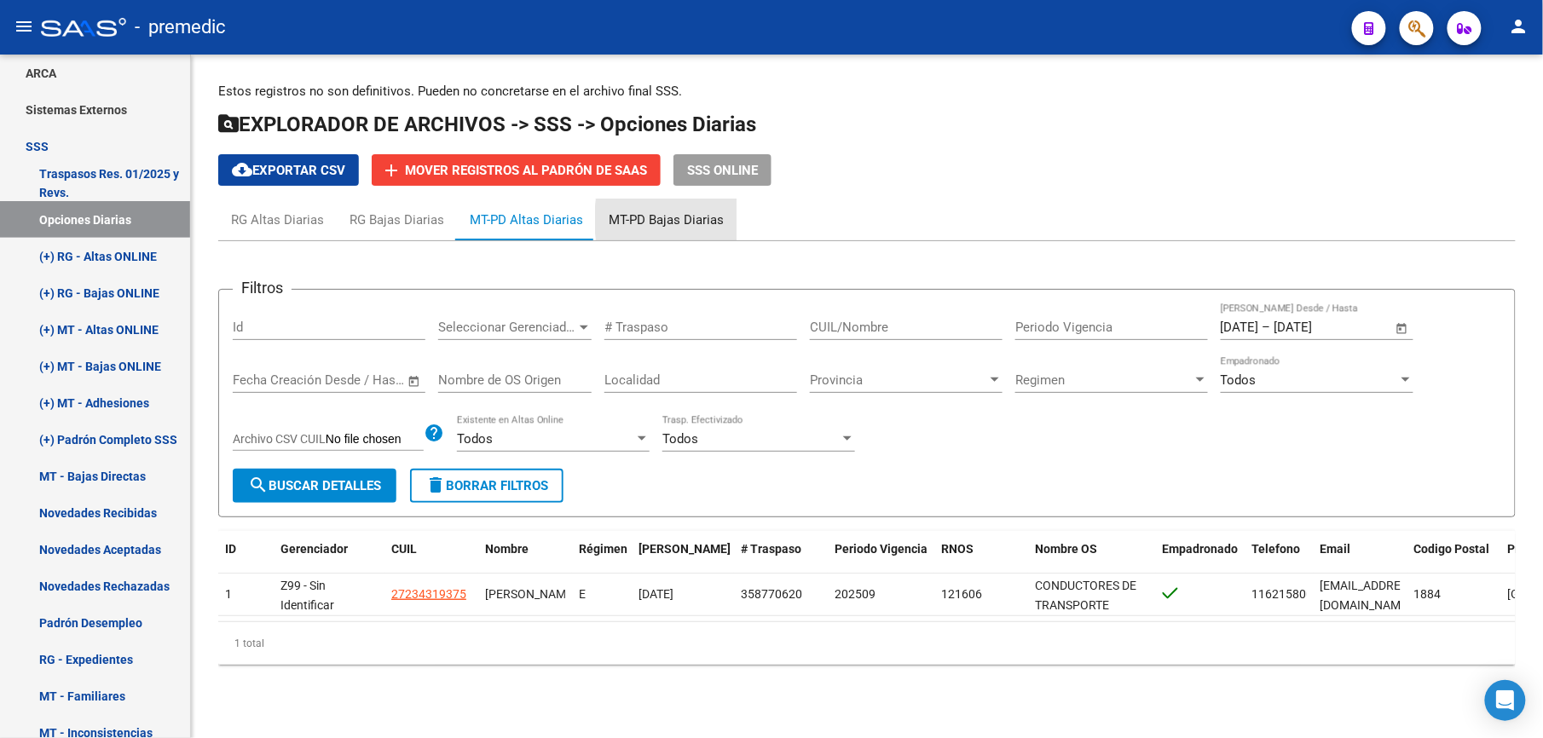
click at [719, 219] on div "MT-PD Bajas Diarias" at bounding box center [666, 220] width 115 height 19
